Goal: Information Seeking & Learning: Learn about a topic

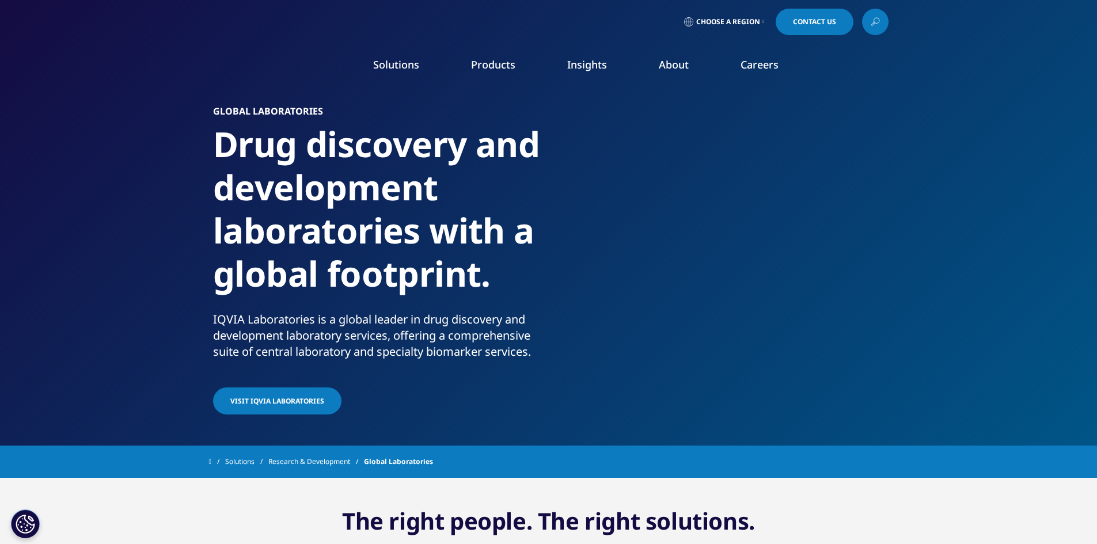
click at [350, 154] on link "Our Story" at bounding box center [442, 155] width 262 height 13
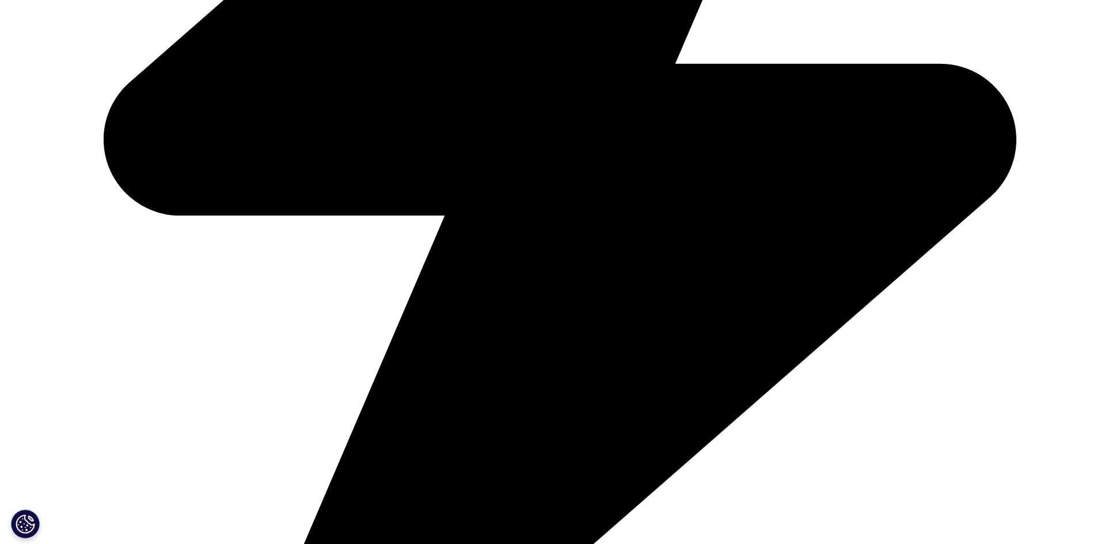
scroll to position [1094, 0]
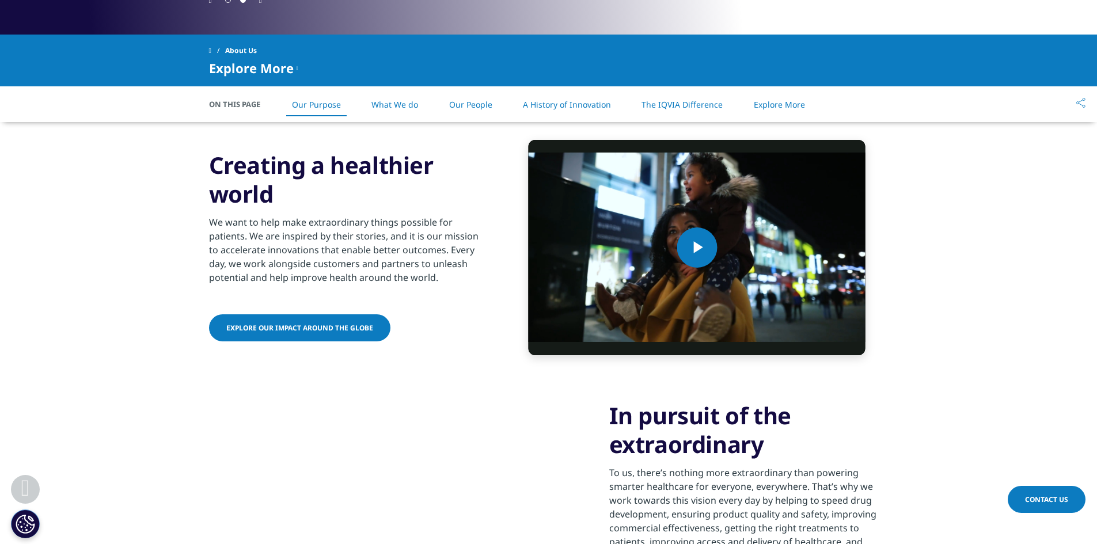
scroll to position [483, 0]
